Goal: Information Seeking & Learning: Learn about a topic

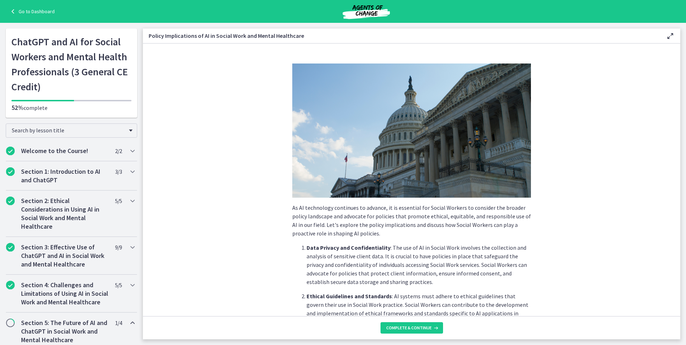
scroll to position [572, 0]
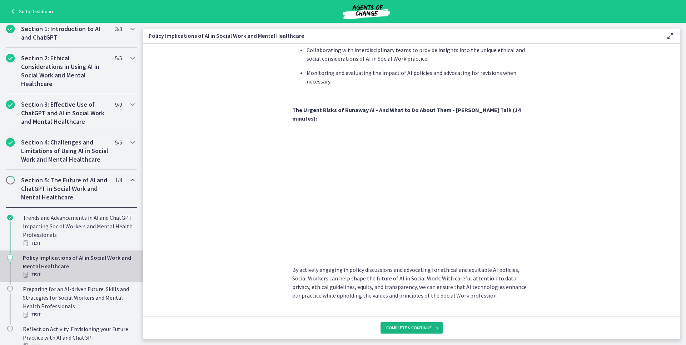
click at [402, 332] on button "Complete & continue" at bounding box center [411, 328] width 63 height 11
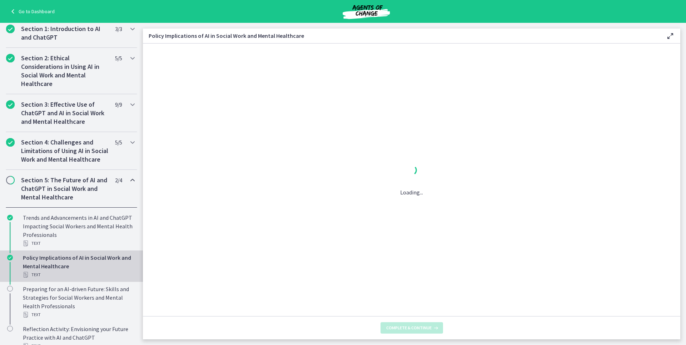
scroll to position [0, 0]
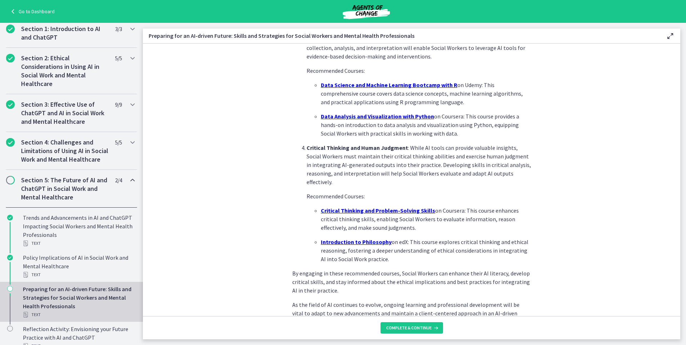
scroll to position [447, 0]
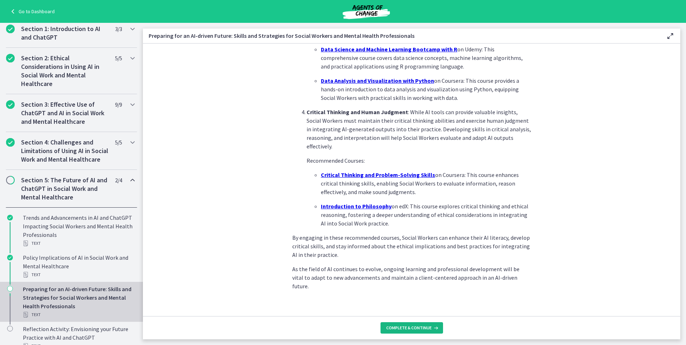
click at [403, 328] on span "Complete & continue" at bounding box center [408, 328] width 45 height 6
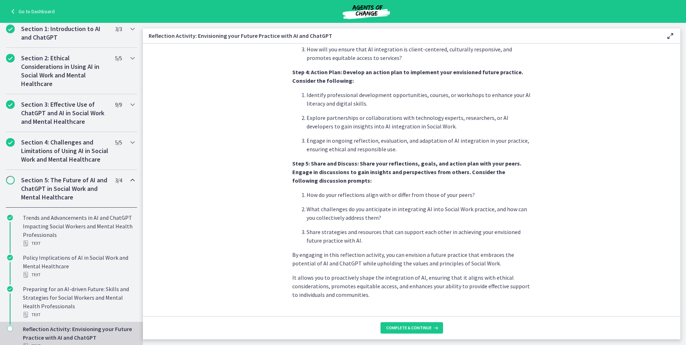
scroll to position [544, 0]
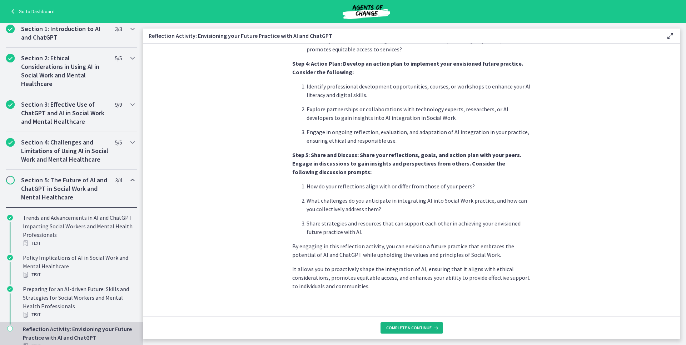
click at [401, 325] on button "Complete & continue" at bounding box center [411, 328] width 63 height 11
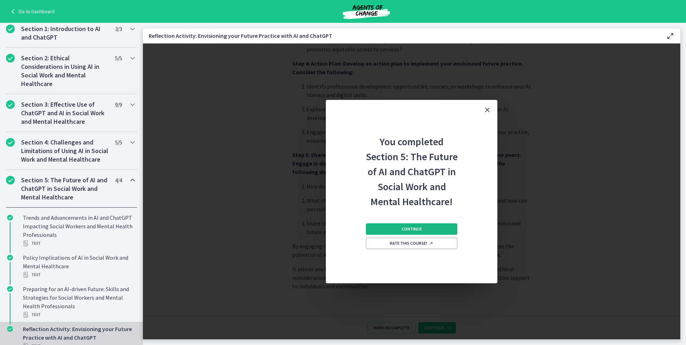
click at [412, 230] on span "Continue" at bounding box center [411, 229] width 20 height 6
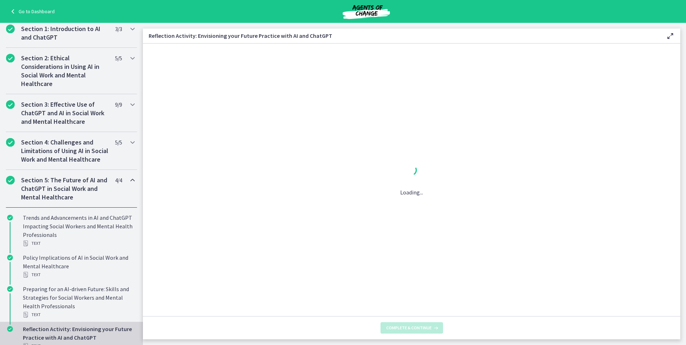
scroll to position [0, 0]
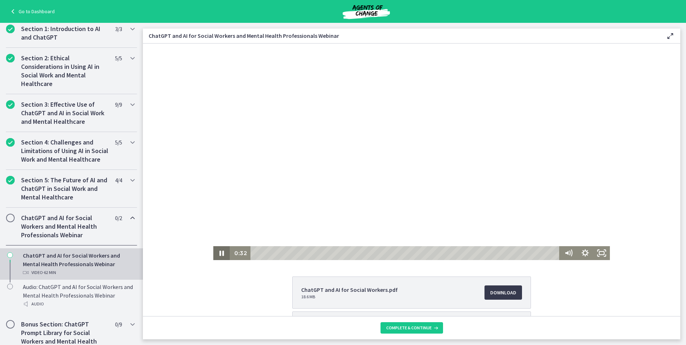
click at [217, 250] on icon "Pause" at bounding box center [221, 253] width 16 height 14
